Goal: Download file/media

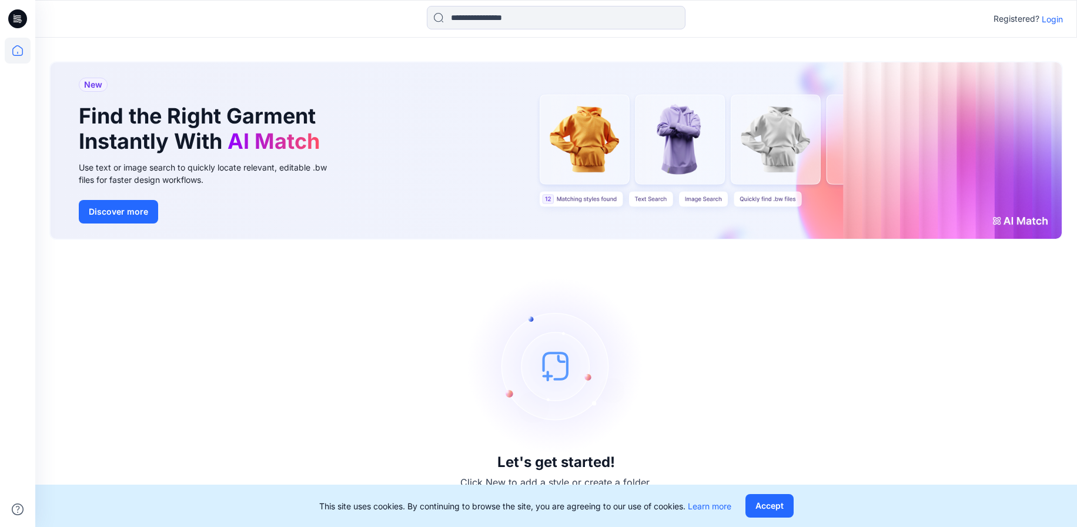
click at [1054, 20] on p "Login" at bounding box center [1052, 19] width 21 height 12
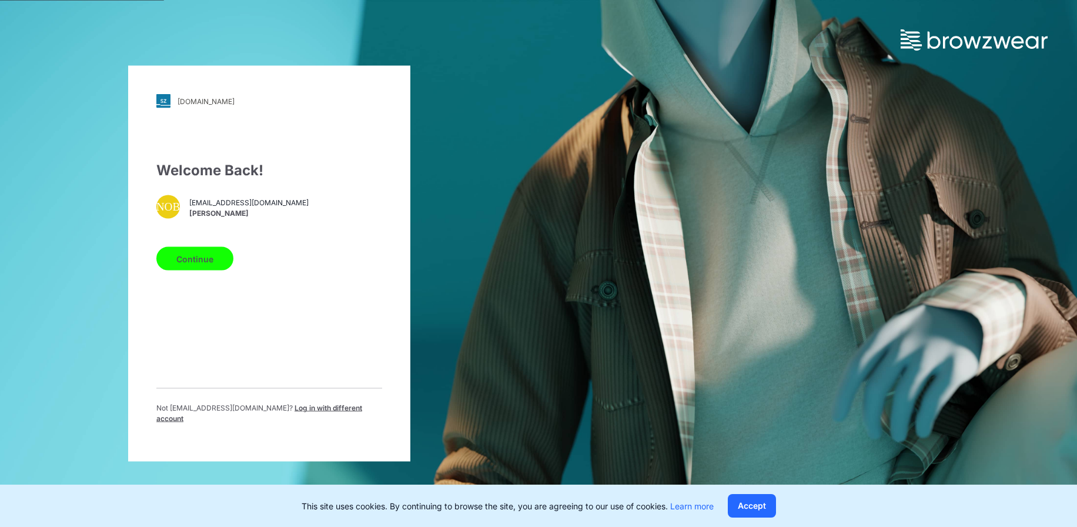
click at [211, 259] on button "Continue" at bounding box center [194, 259] width 77 height 24
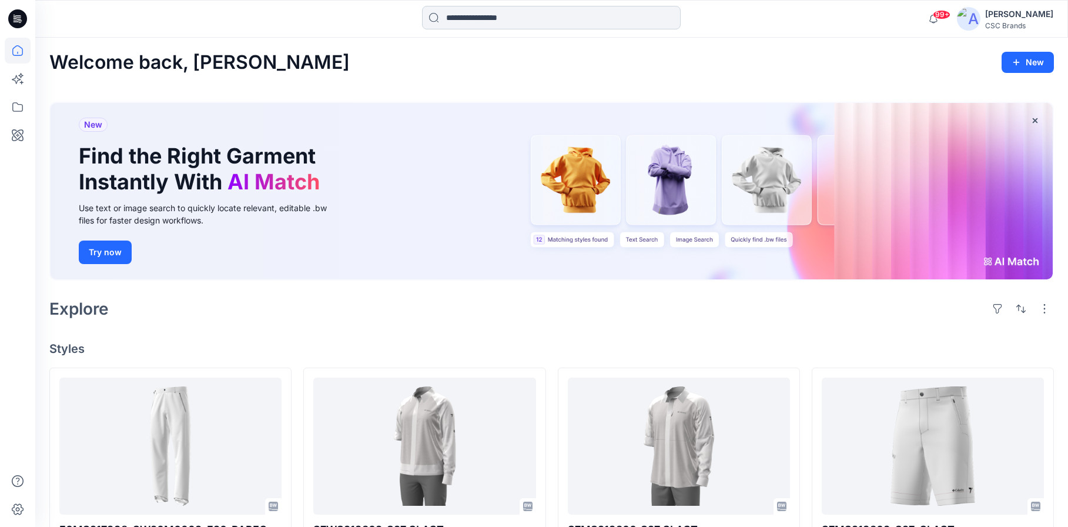
click at [462, 18] on input at bounding box center [551, 18] width 259 height 24
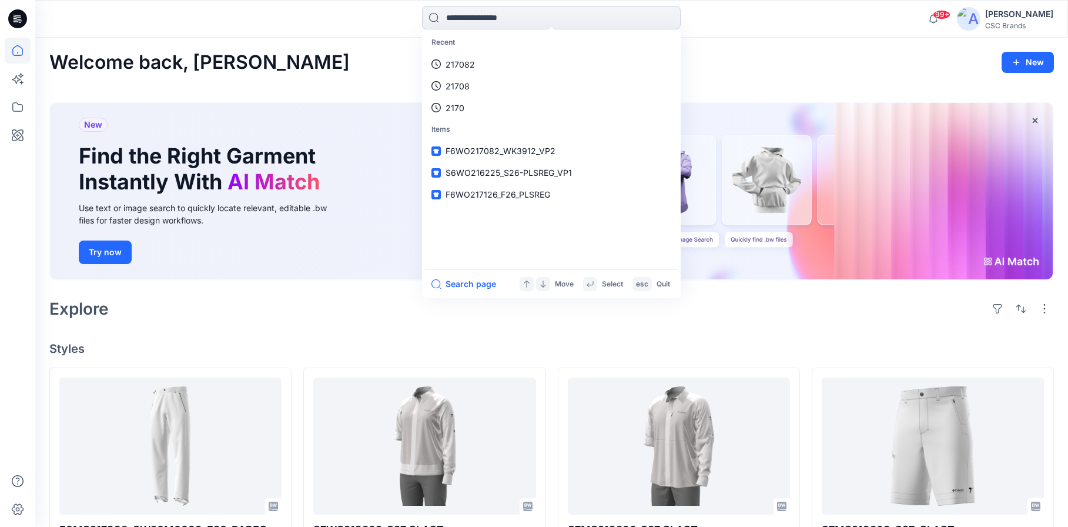
paste input "******"
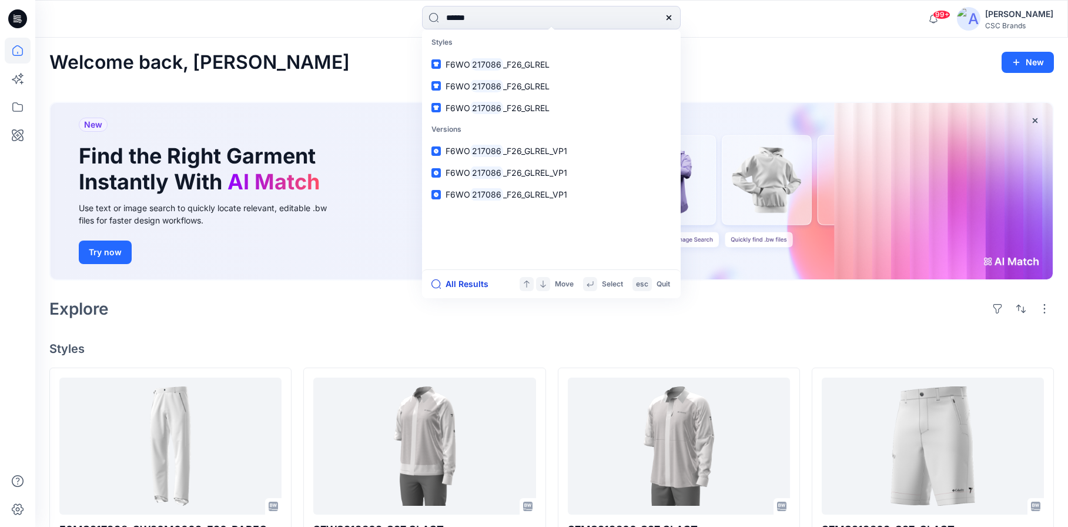
type input "******"
click at [466, 280] on button "All Results" at bounding box center [464, 284] width 65 height 14
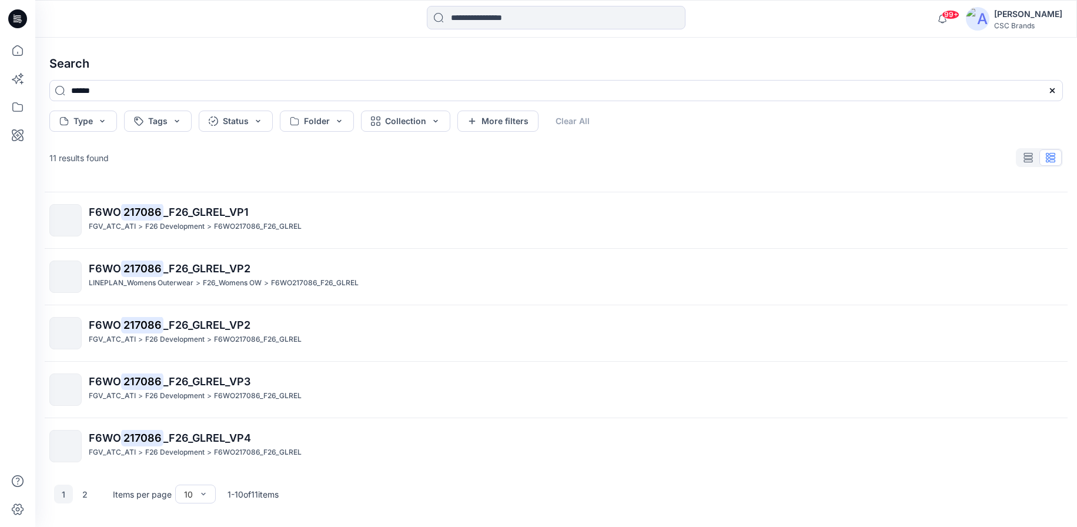
scroll to position [278, 0]
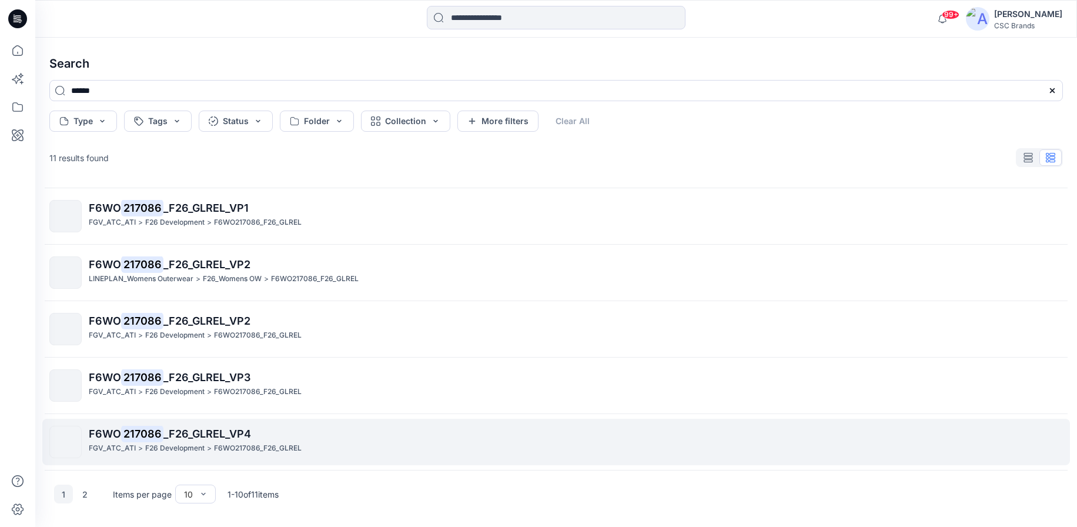
click at [193, 434] on span "_F26_GLREL_VP4" at bounding box center [207, 433] width 88 height 12
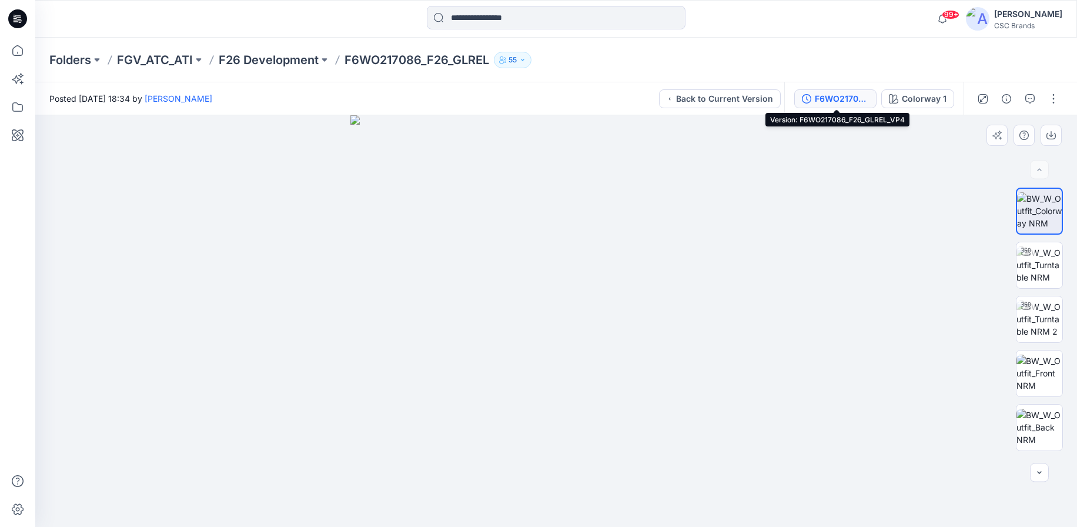
click at [833, 94] on div "F6WO217086_F26_GLREL_VP4" at bounding box center [842, 98] width 54 height 13
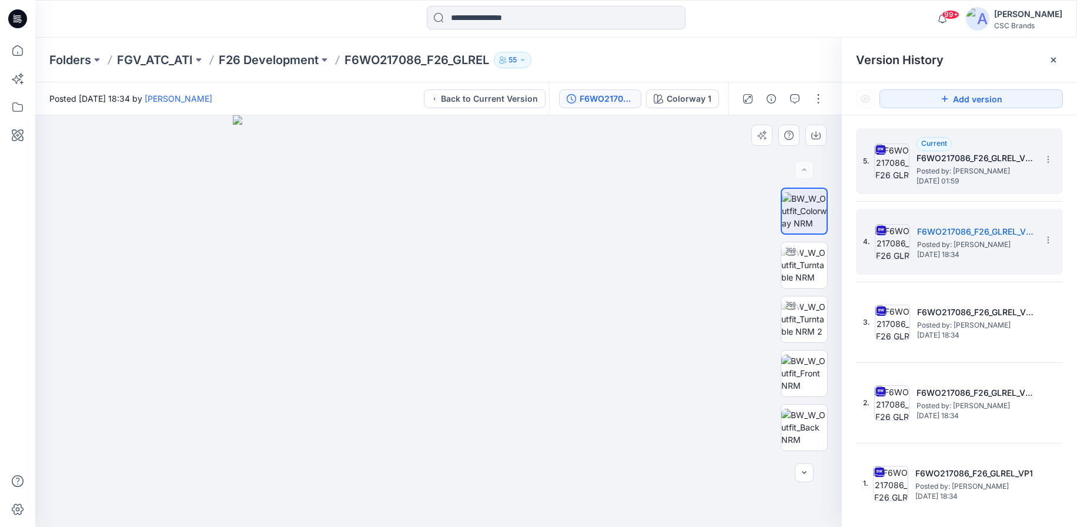
click at [974, 165] on span "Posted by: Susie Kim" at bounding box center [976, 171] width 118 height 12
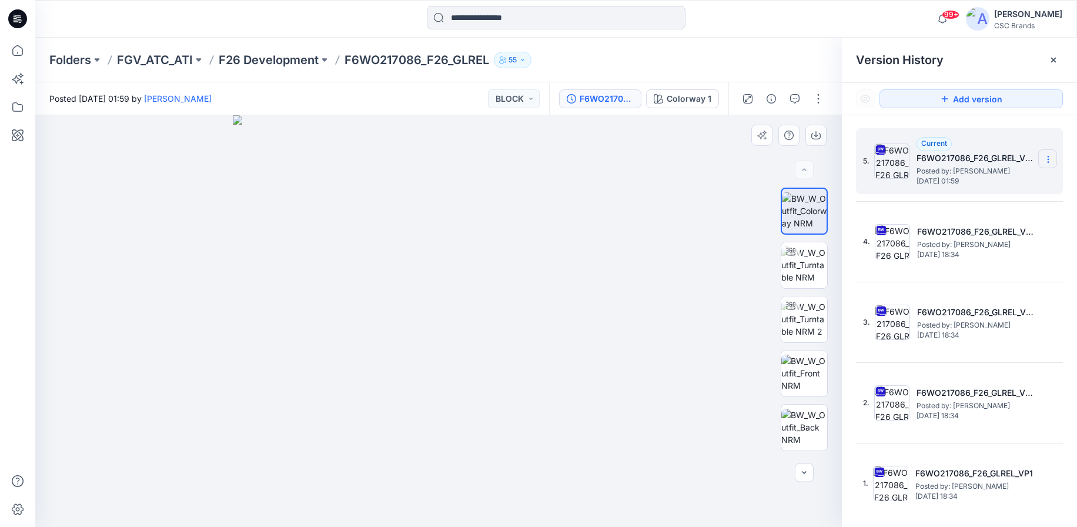
click at [1051, 160] on icon at bounding box center [1048, 159] width 9 height 9
click at [1017, 182] on span "Download Source BW File" at bounding box center [989, 182] width 99 height 14
click at [811, 283] on img at bounding box center [804, 264] width 46 height 37
